Goal: Task Accomplishment & Management: Use online tool/utility

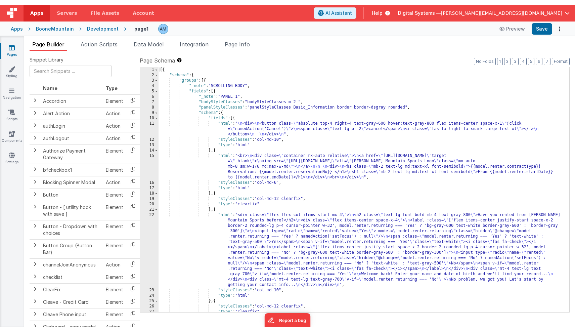
scroll to position [10, 0]
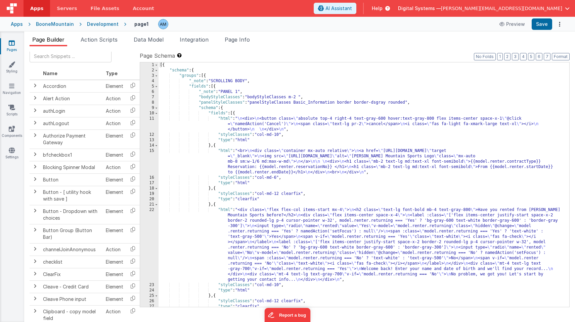
click at [19, 24] on div "Apps" at bounding box center [17, 24] width 12 height 7
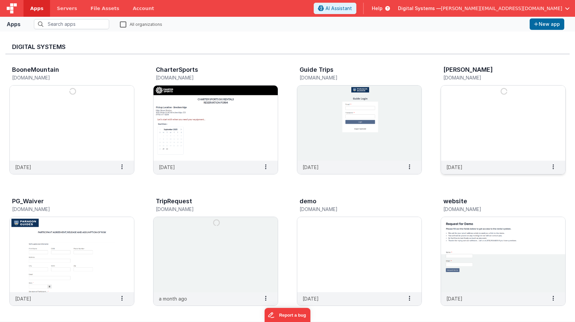
click at [538, 98] on img at bounding box center [503, 123] width 124 height 75
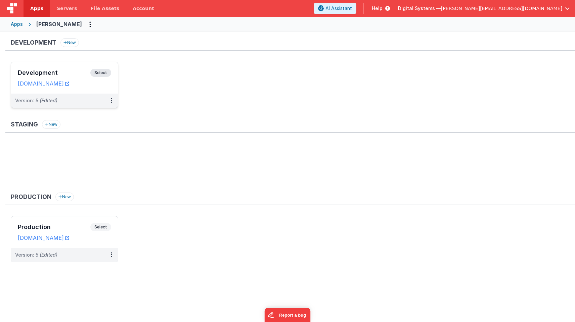
click at [107, 73] on span "Select" at bounding box center [100, 73] width 21 height 8
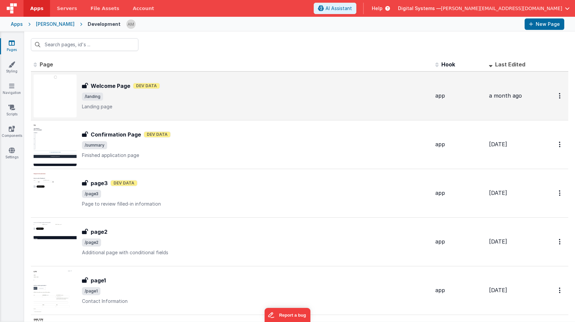
click at [108, 84] on h3 "Welcome Page" at bounding box center [111, 86] width 40 height 8
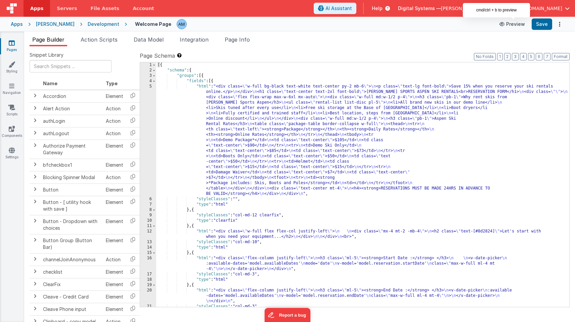
click at [514, 24] on button "Preview" at bounding box center [512, 24] width 34 height 11
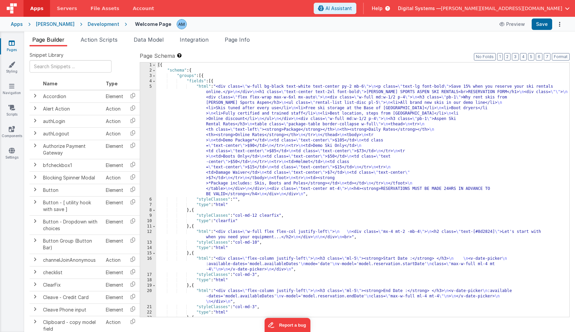
click at [42, 24] on div "[PERSON_NAME]" at bounding box center [55, 24] width 39 height 7
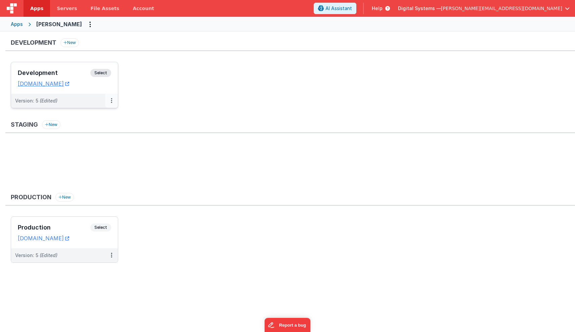
click at [112, 100] on icon at bounding box center [111, 100] width 1 height 0
click at [99, 126] on span "Open Helper" at bounding box center [87, 128] width 30 height 6
click at [163, 107] on div at bounding box center [287, 166] width 575 height 332
click at [105, 72] on span "Select" at bounding box center [100, 73] width 21 height 8
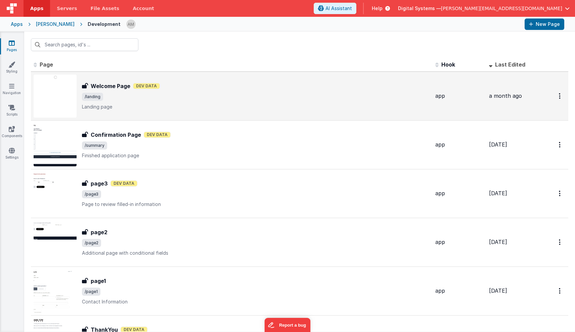
click at [106, 82] on h3 "Welcome Page" at bounding box center [111, 86] width 40 height 8
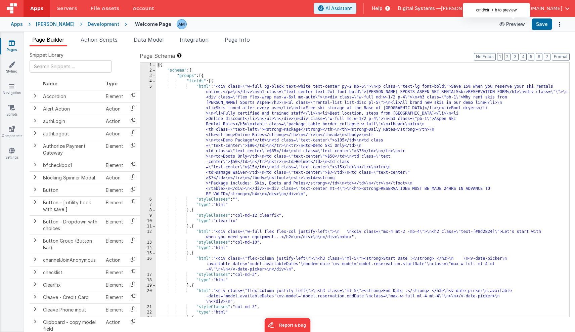
click at [513, 25] on button "Preview" at bounding box center [512, 24] width 34 height 11
